Goal: Task Accomplishment & Management: Manage account settings

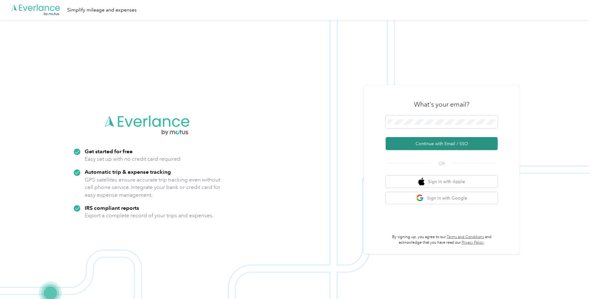
click at [422, 144] on button "Continue with Email / SSO" at bounding box center [442, 143] width 112 height 13
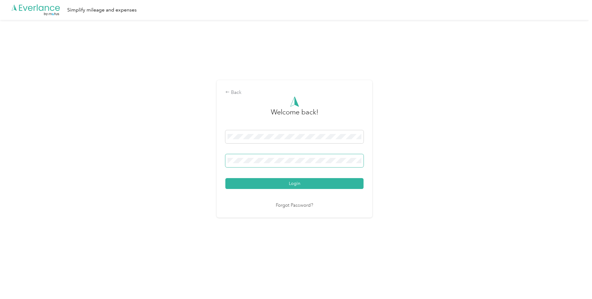
click at [243, 157] on span at bounding box center [294, 160] width 138 height 13
click at [261, 164] on span at bounding box center [294, 160] width 138 height 13
click at [298, 184] on button "Login" at bounding box center [294, 183] width 138 height 11
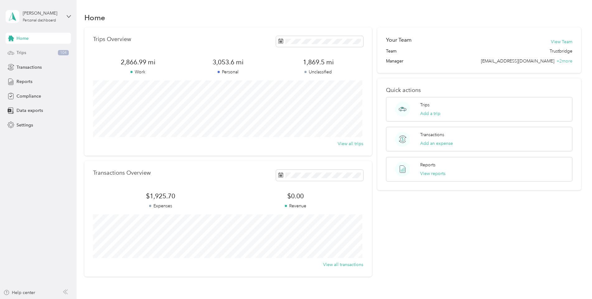
click at [24, 54] on span "Trips" at bounding box center [21, 52] width 10 height 7
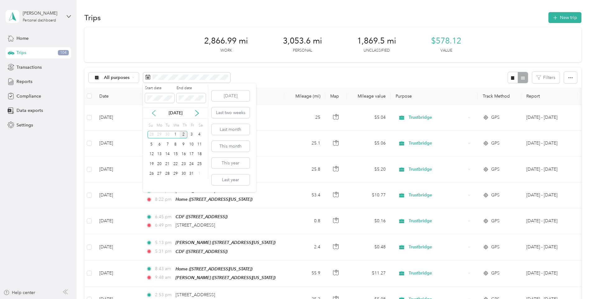
click at [154, 112] on icon at bounding box center [153, 114] width 3 height 6
click at [160, 134] on div "1" at bounding box center [160, 135] width 8 height 8
click at [167, 175] on div "30" at bounding box center [167, 174] width 8 height 8
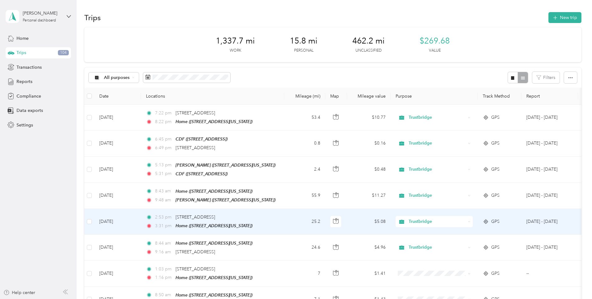
click at [468, 221] on icon at bounding box center [469, 222] width 3 height 3
click at [434, 239] on li "Personal" at bounding box center [434, 242] width 77 height 11
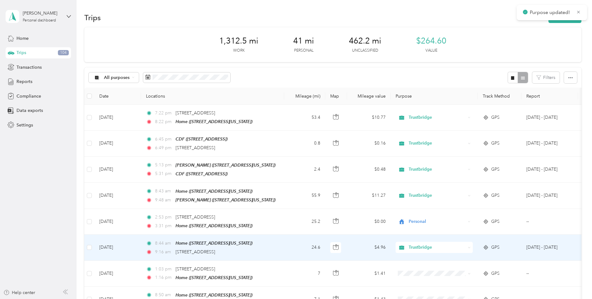
click at [468, 247] on icon at bounding box center [469, 248] width 3 height 3
click at [422, 267] on span "Personal" at bounding box center [440, 265] width 58 height 7
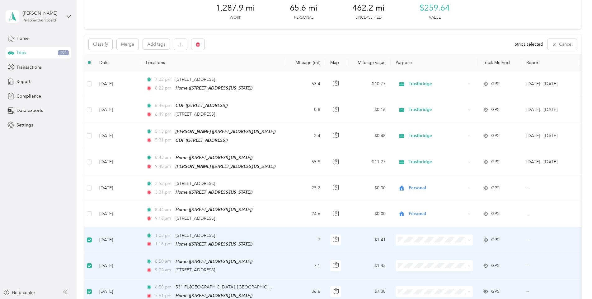
scroll to position [31, 0]
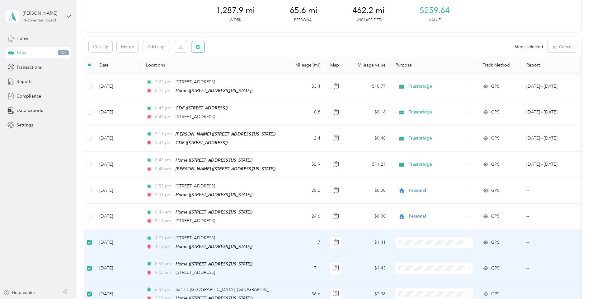
click at [200, 48] on icon "button" at bounding box center [198, 47] width 4 height 4
click at [242, 72] on button "Yes" at bounding box center [244, 73] width 12 height 10
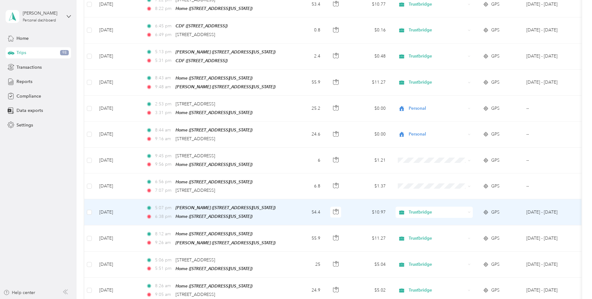
scroll to position [124, 0]
